Goal: Task Accomplishment & Management: Manage account settings

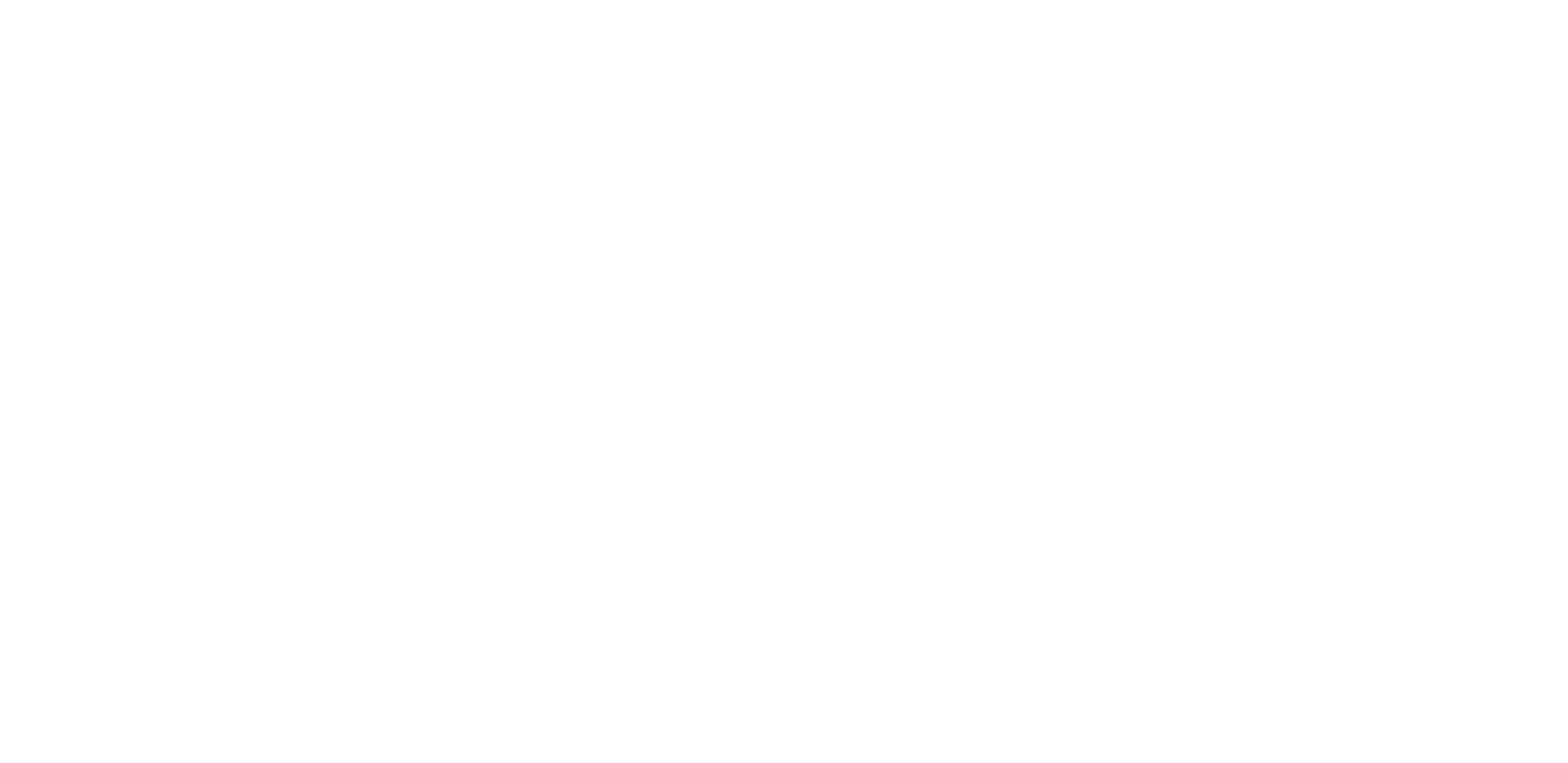
select select "*"
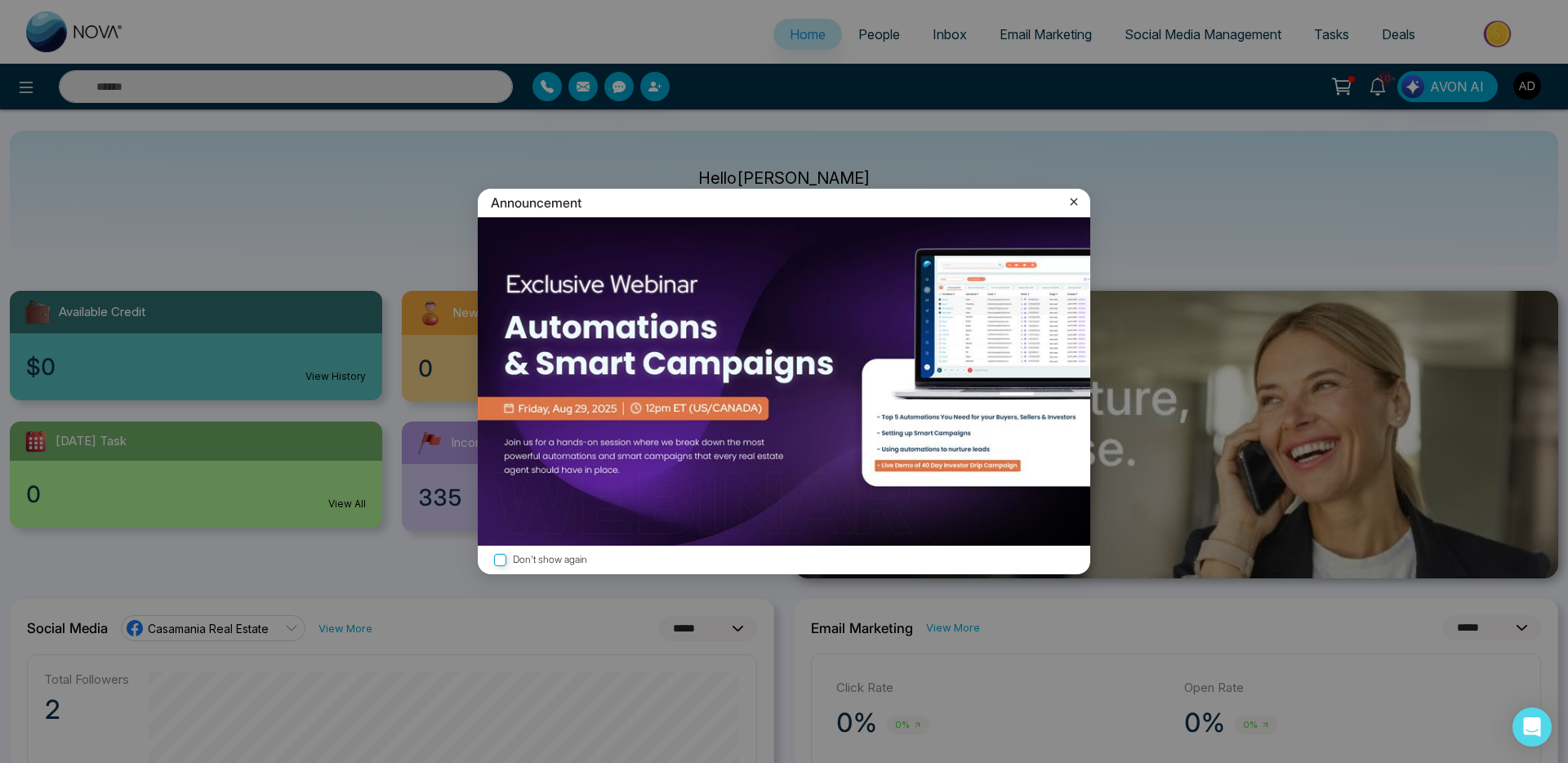
click at [1075, 201] on icon at bounding box center [1074, 202] width 7 height 7
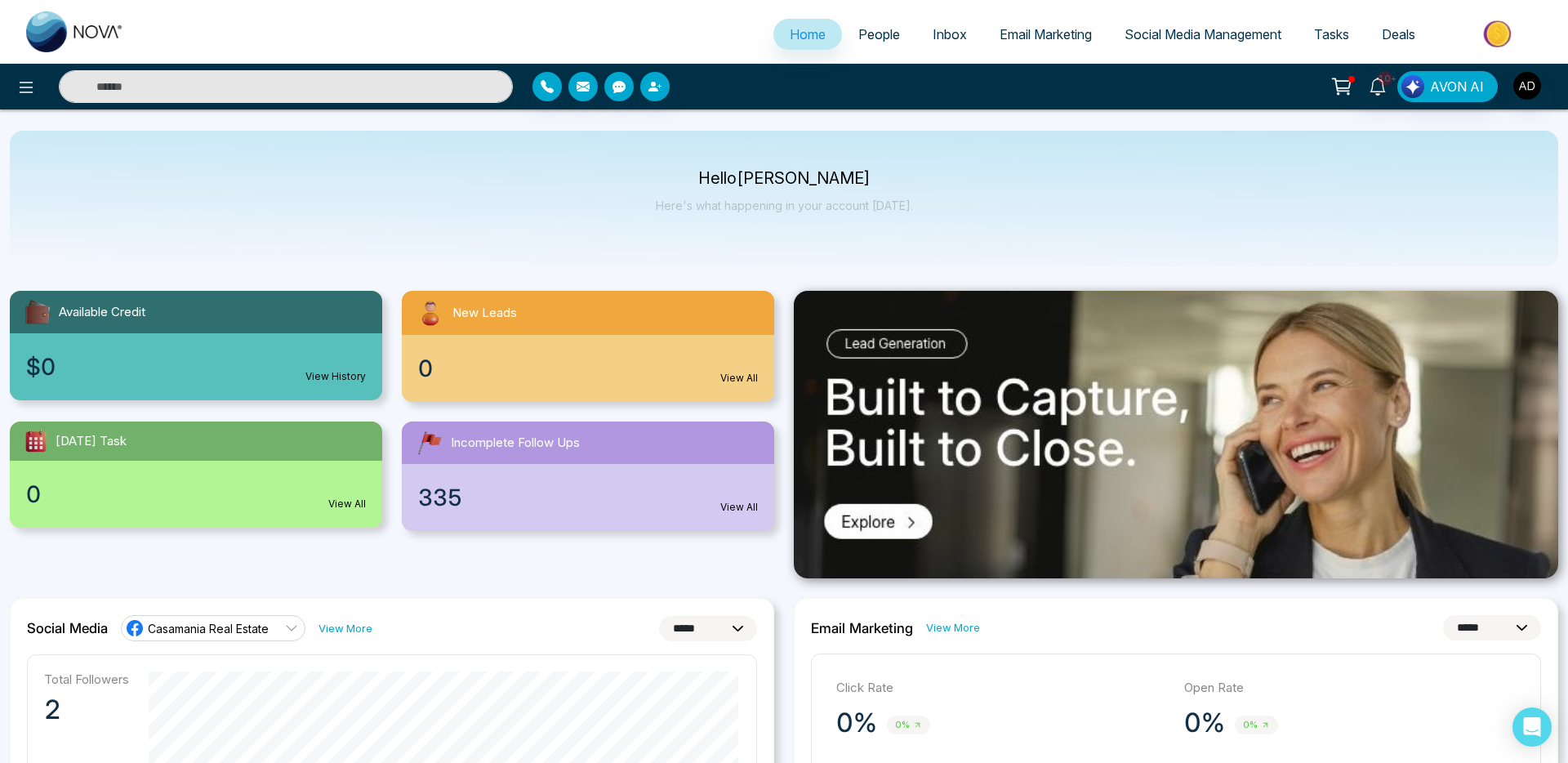
click at [897, 42] on link "People" at bounding box center [879, 34] width 74 height 31
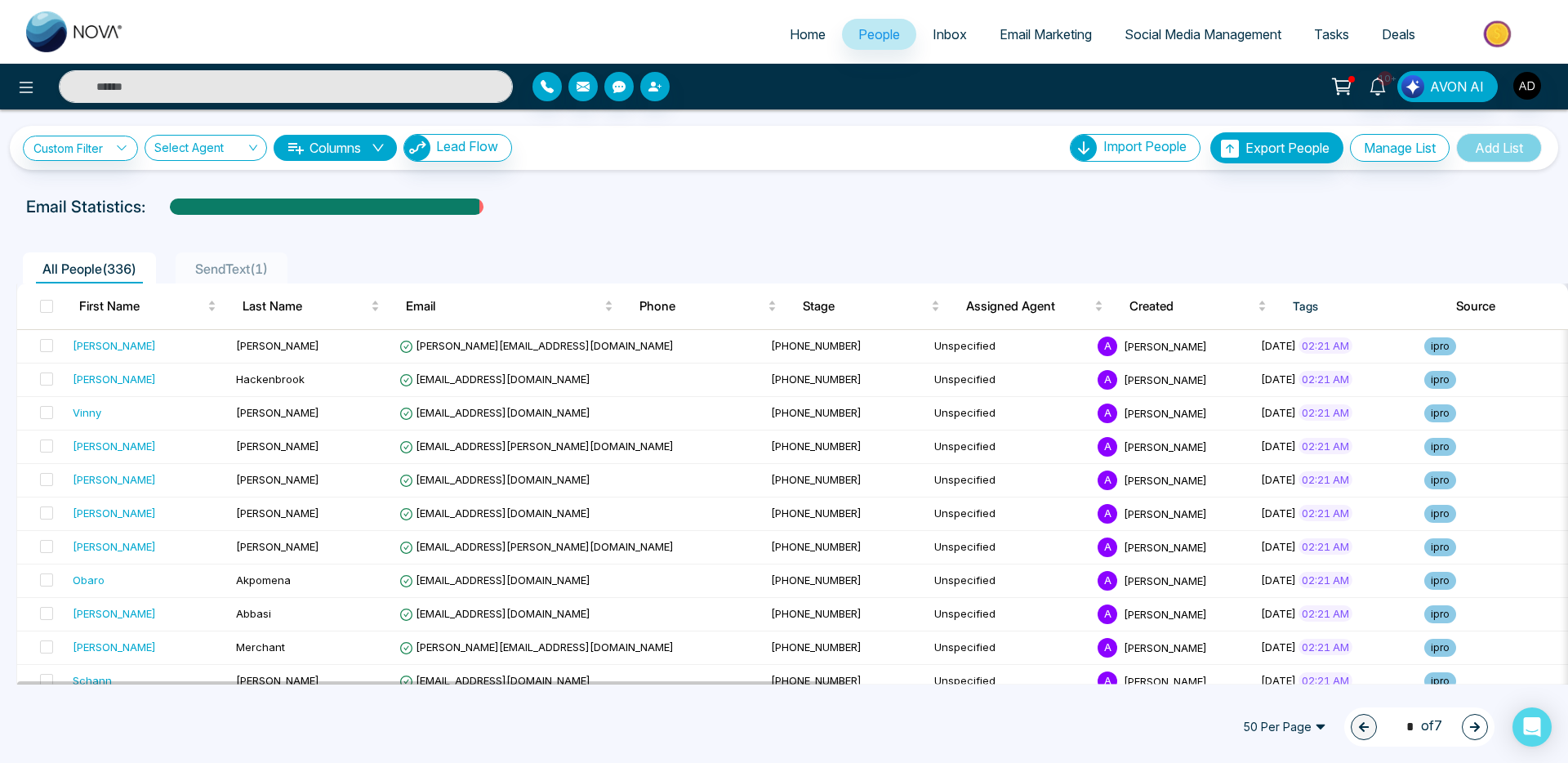
click at [790, 29] on span "Home" at bounding box center [808, 34] width 36 height 16
select select "*"
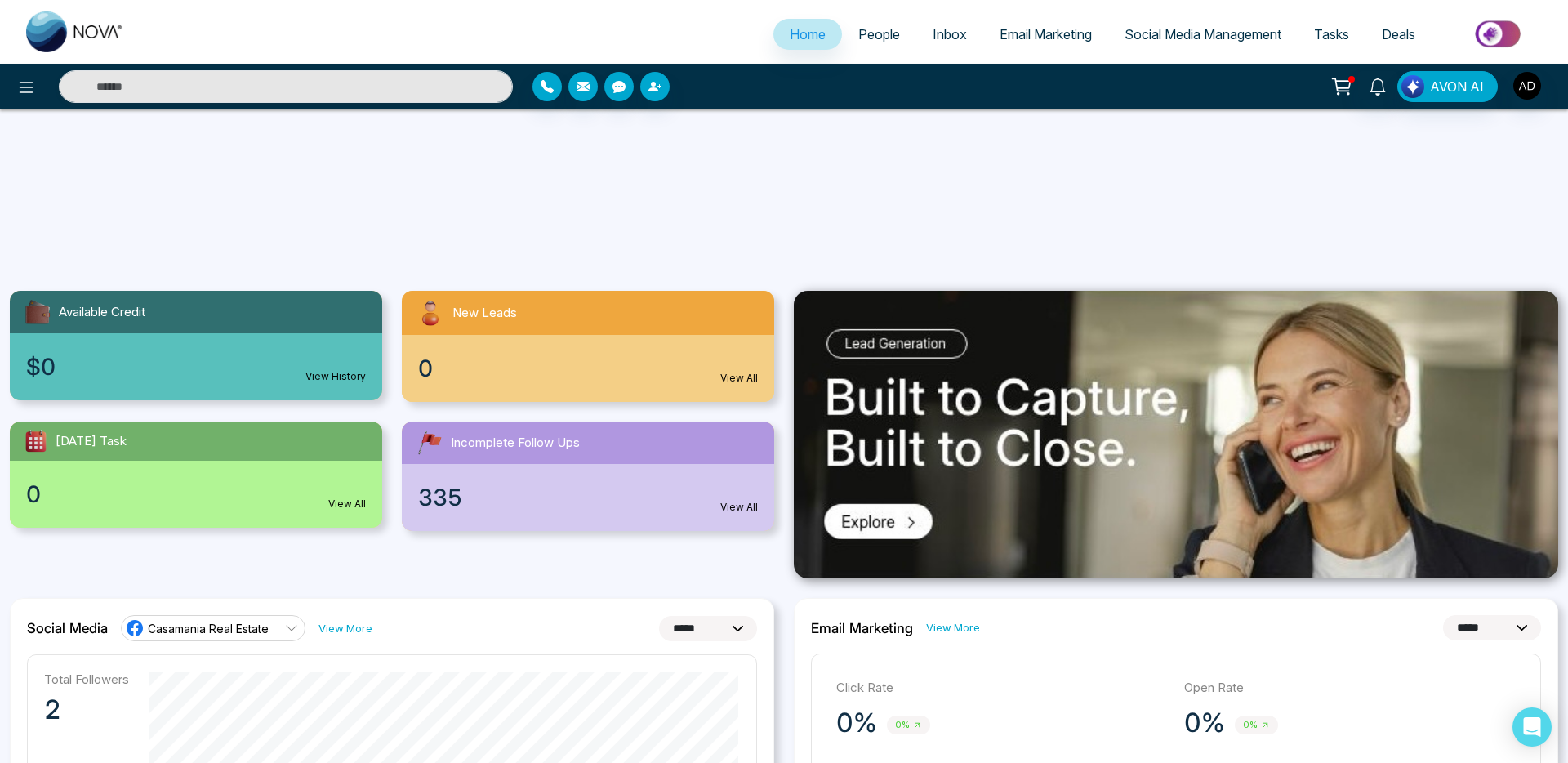
scroll to position [373, 0]
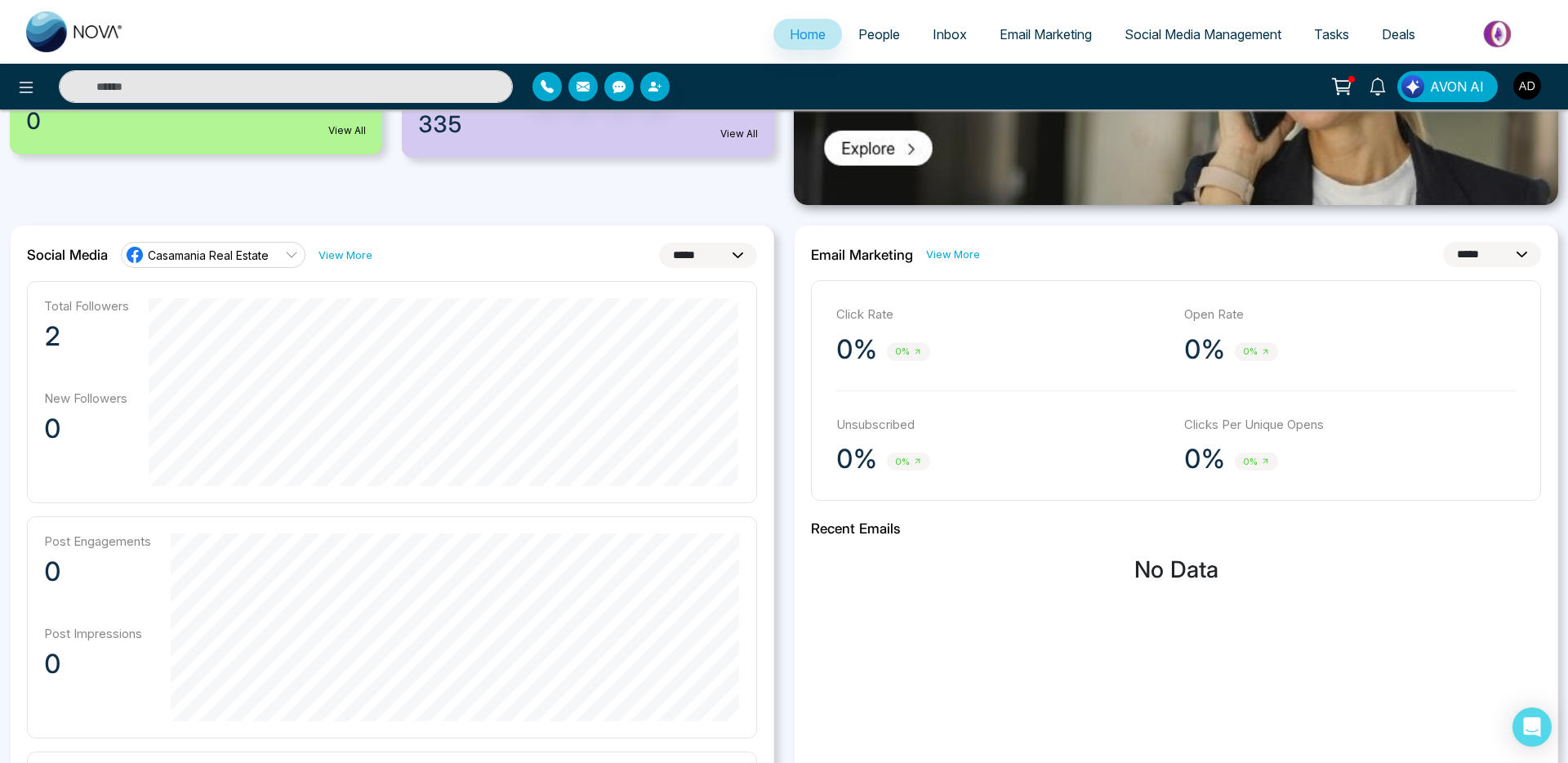
click at [1522, 81] on img "button" at bounding box center [1527, 85] width 28 height 28
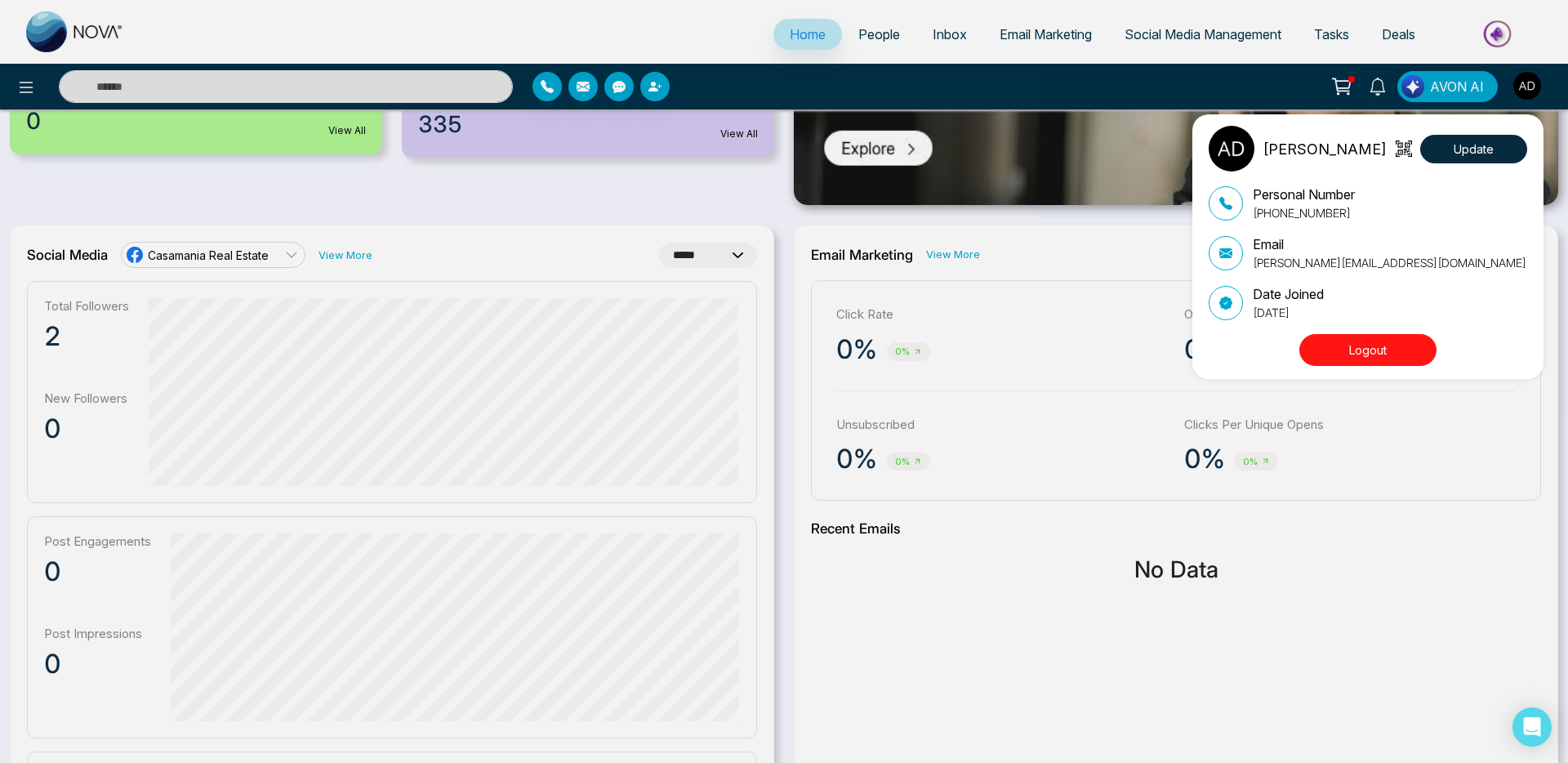
click at [1347, 344] on button "Logout" at bounding box center [1368, 350] width 137 height 32
click at [1370, 352] on button "Logout" at bounding box center [1368, 350] width 137 height 32
